Goal: Check status: Check status

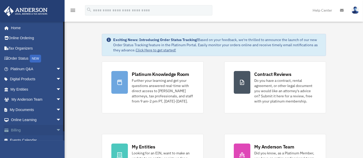
click at [56, 131] on span "arrow_drop_down" at bounding box center [61, 130] width 10 height 11
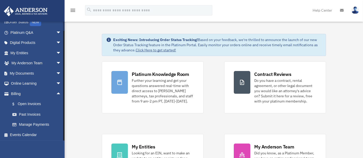
drag, startPoint x: 64, startPoint y: 54, endPoint x: 65, endPoint y: 82, distance: 28.2
click at [35, 116] on link "Past Invoices" at bounding box center [38, 114] width 62 height 10
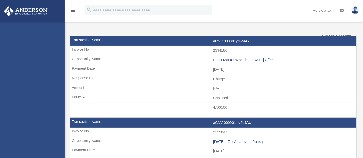
select select
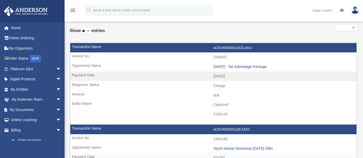
scroll to position [26, 0]
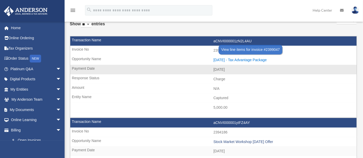
click at [236, 58] on div "[DATE] - Tax Advantage Package" at bounding box center [284, 60] width 141 height 4
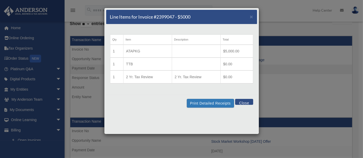
click at [242, 62] on td "$0.00" at bounding box center [237, 64] width 33 height 13
click at [247, 101] on button "Close" at bounding box center [244, 102] width 18 height 6
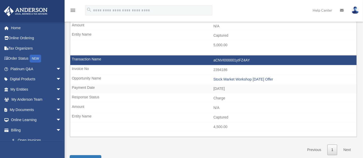
scroll to position [91, 0]
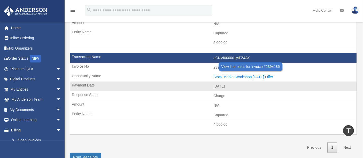
click at [273, 75] on div "Stock Market Workshop [DATE] Offer" at bounding box center [284, 77] width 141 height 4
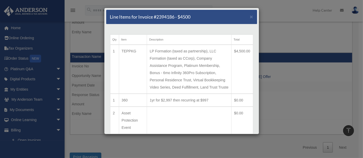
click at [227, 94] on td "LP Formation (taxed as partnership), LLC Formation (taxed as CCorp), Company As…" at bounding box center [189, 69] width 85 height 49
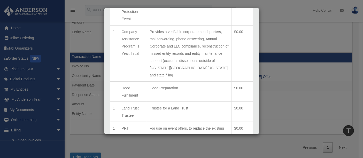
scroll to position [107, 0]
